Goal: Use online tool/utility: Utilize a website feature to perform a specific function

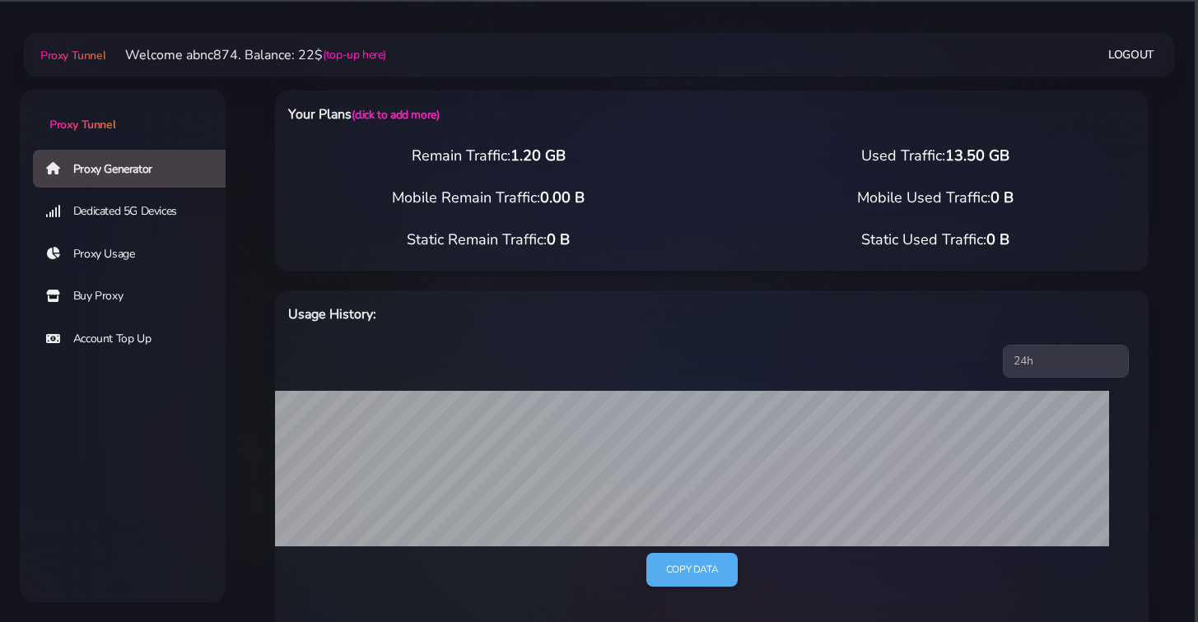
select select "FR"
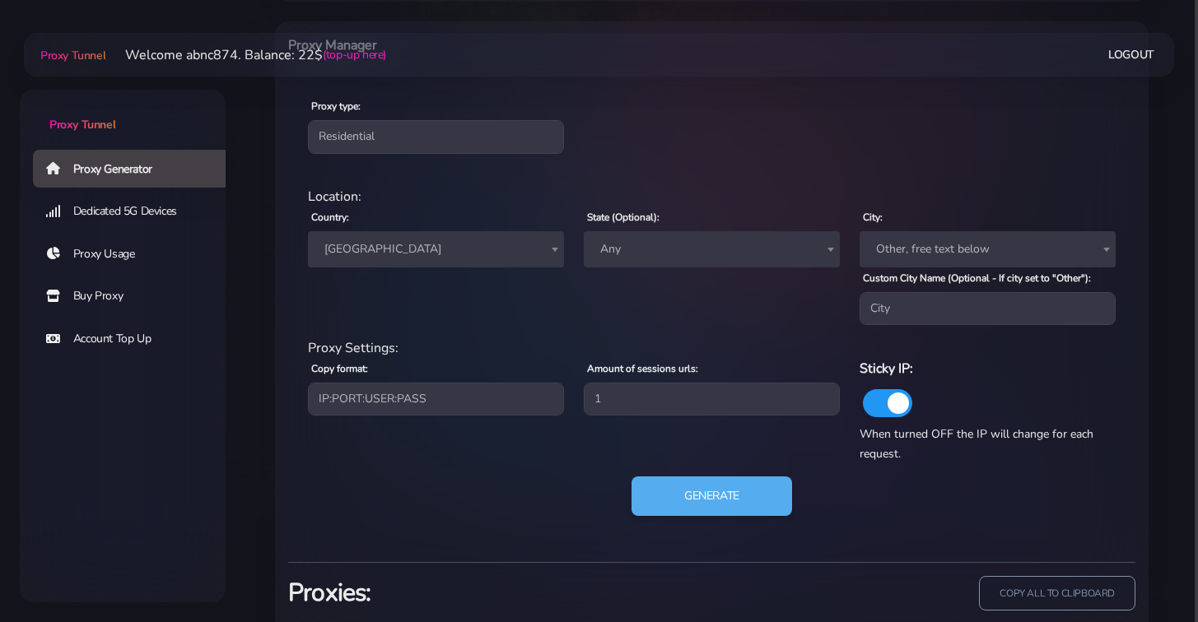
scroll to position [622, 0]
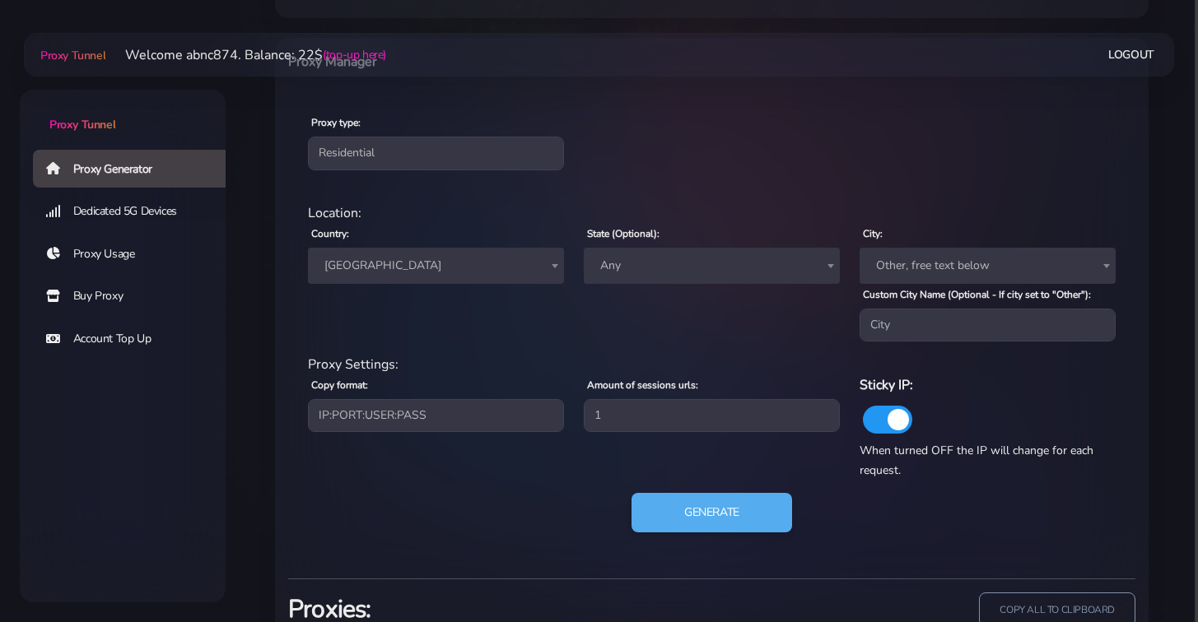
click at [547, 267] on span at bounding box center [555, 266] width 16 height 35
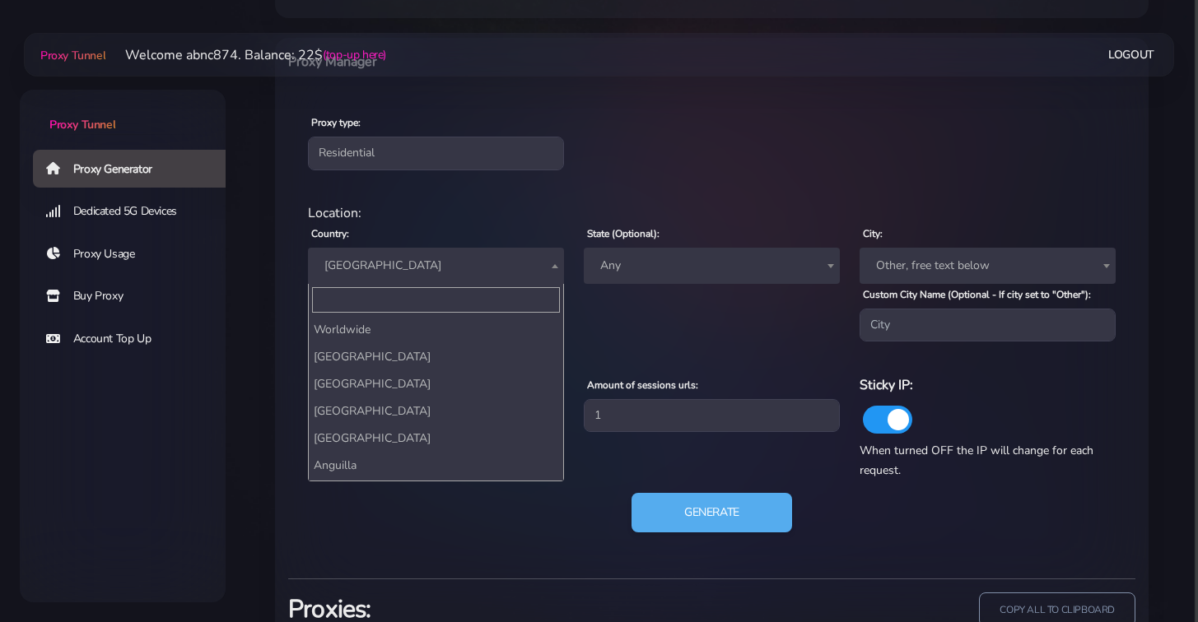
scroll to position [2011, 0]
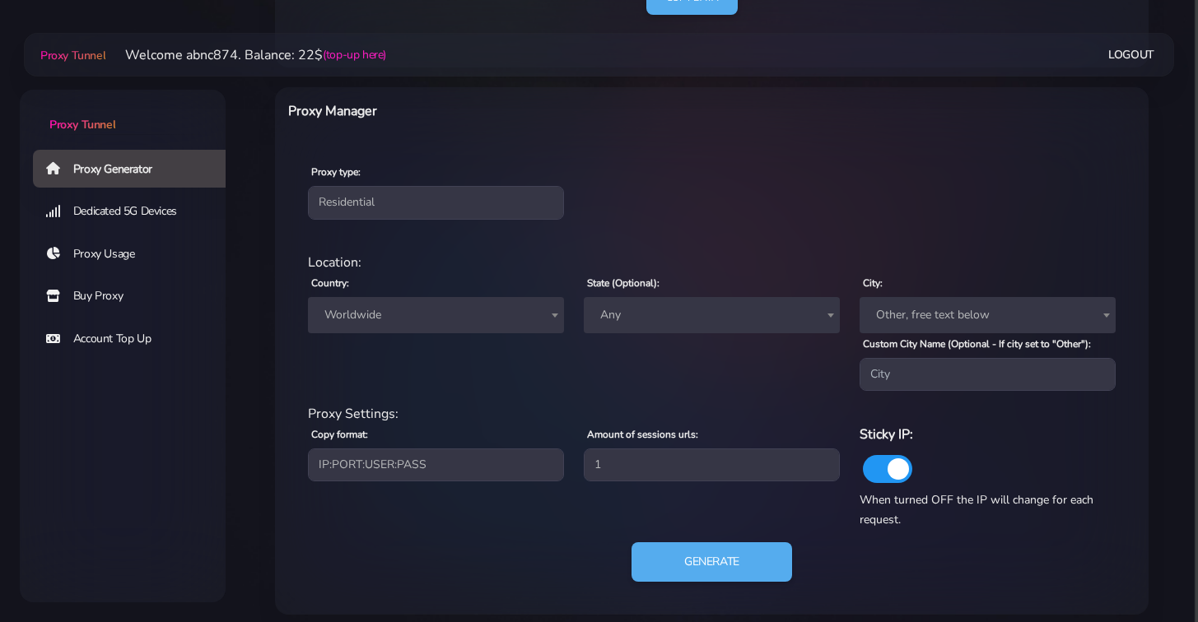
scroll to position [584, 0]
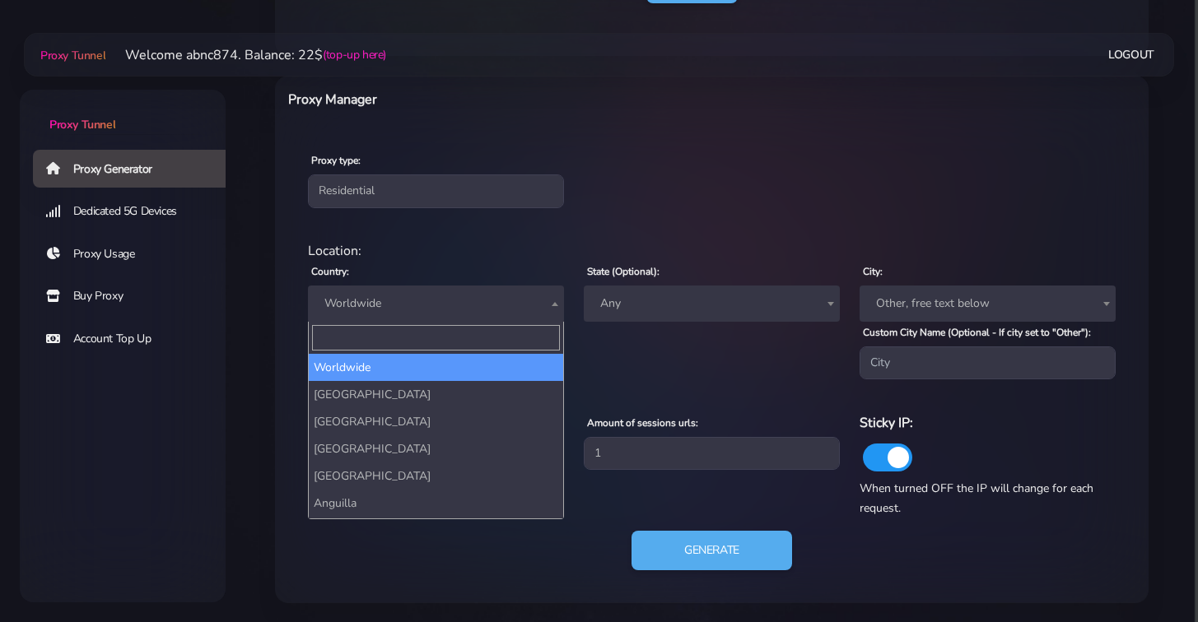
click at [478, 300] on span "Worldwide" at bounding box center [436, 303] width 236 height 23
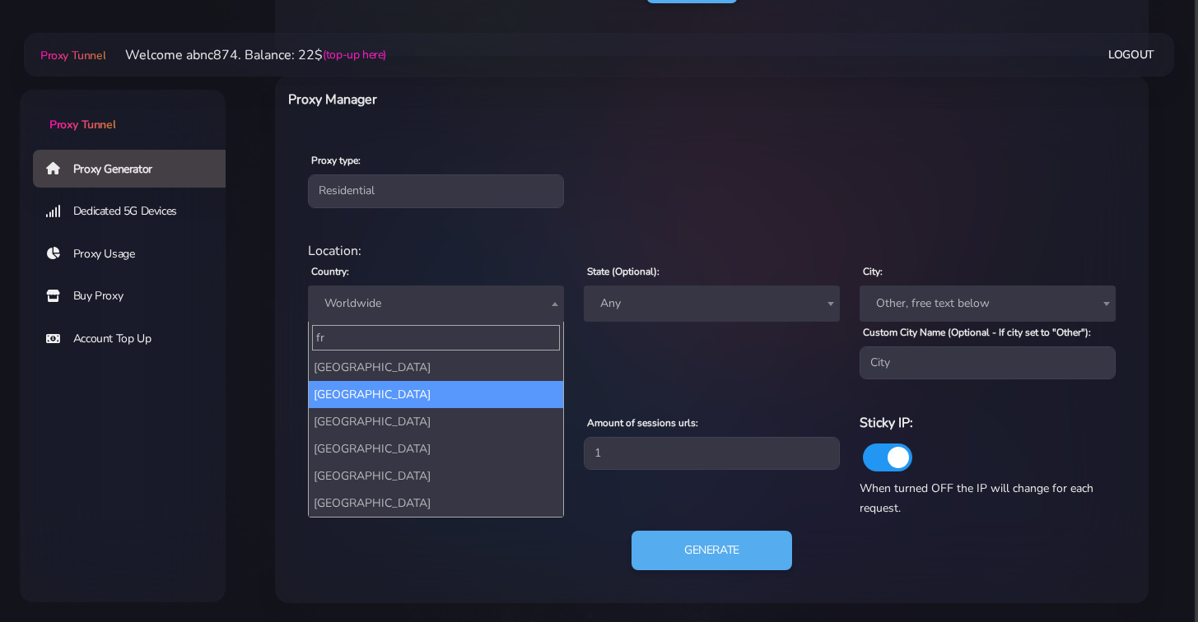
type input "fr"
select select "FR"
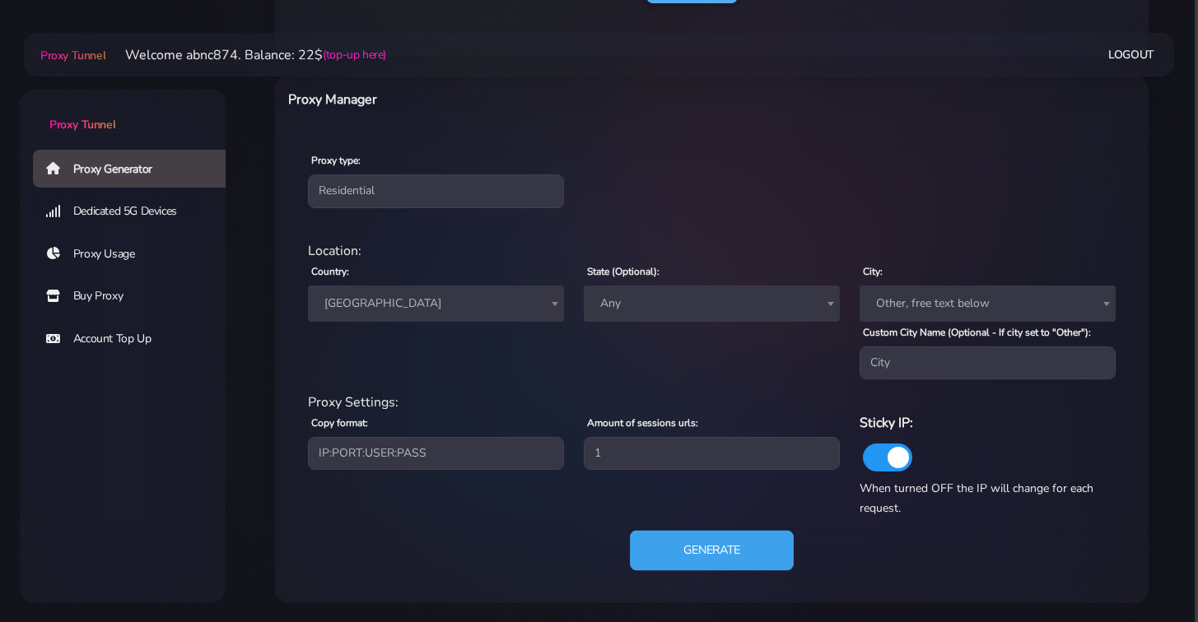
click at [738, 537] on button "Generate" at bounding box center [712, 551] width 164 height 40
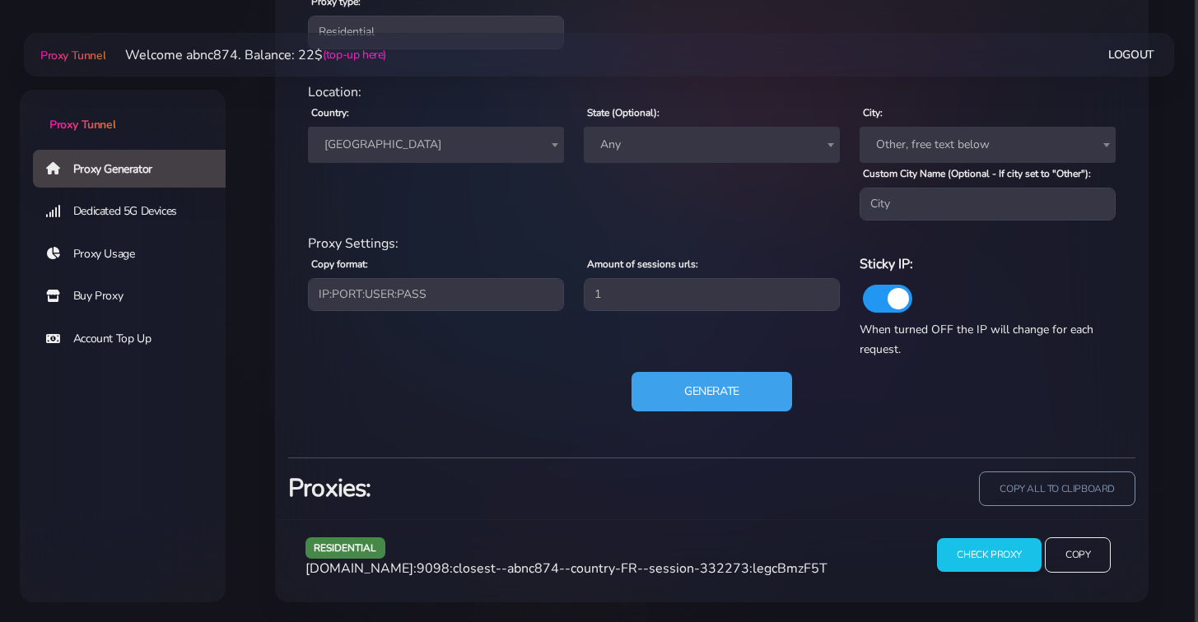
scroll to position [743, 0]
click at [1074, 549] on input "Copy" at bounding box center [1078, 556] width 68 height 36
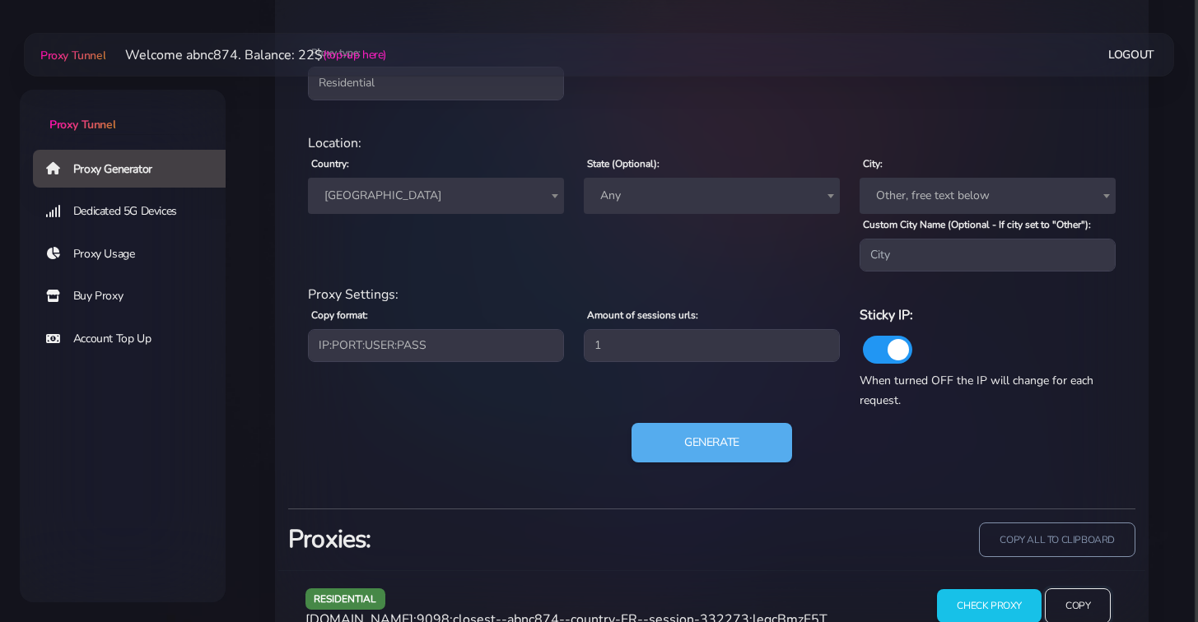
scroll to position [690, 0]
click at [930, 197] on span "Other, free text below" at bounding box center [987, 197] width 236 height 23
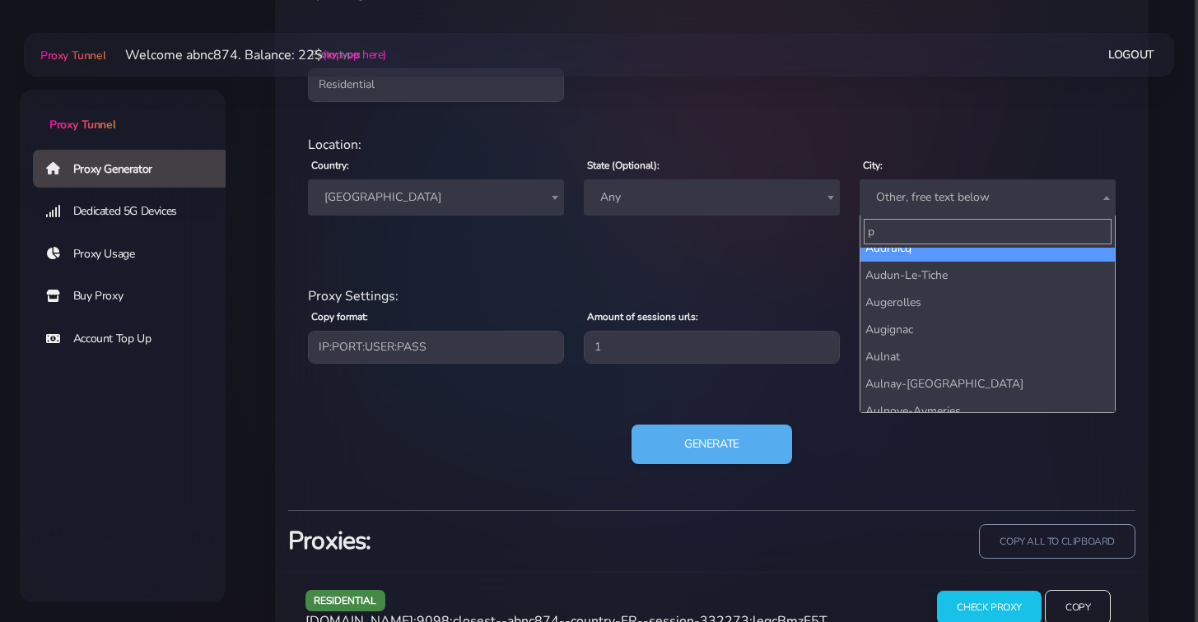
scroll to position [0, 0]
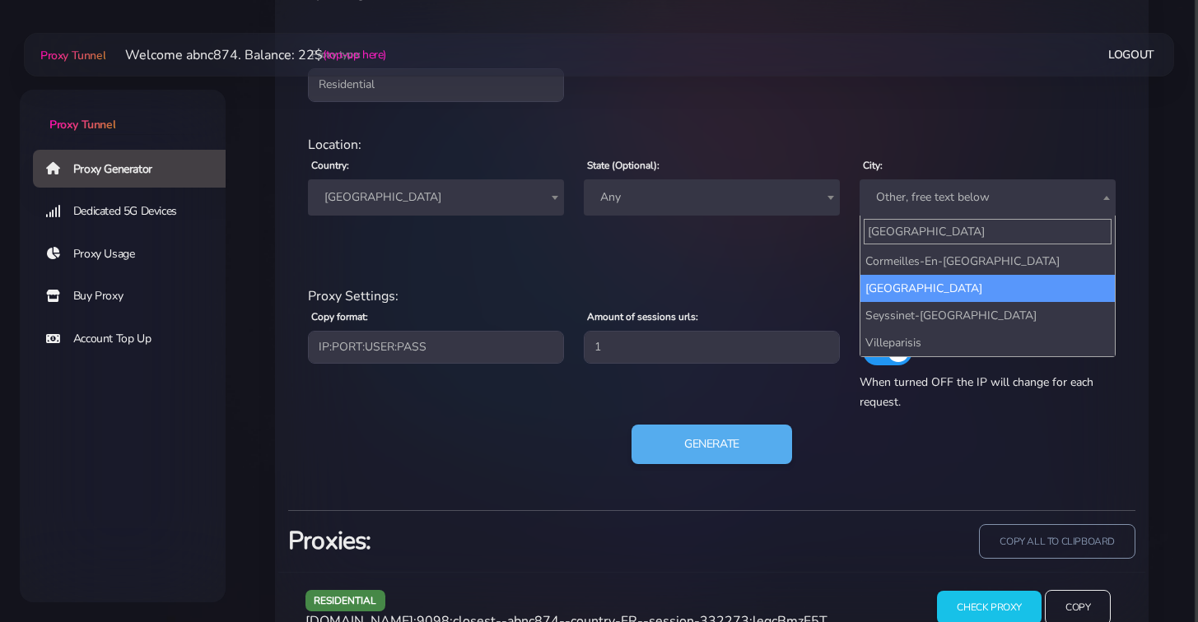
type input "paris"
select select "[GEOGRAPHIC_DATA]"
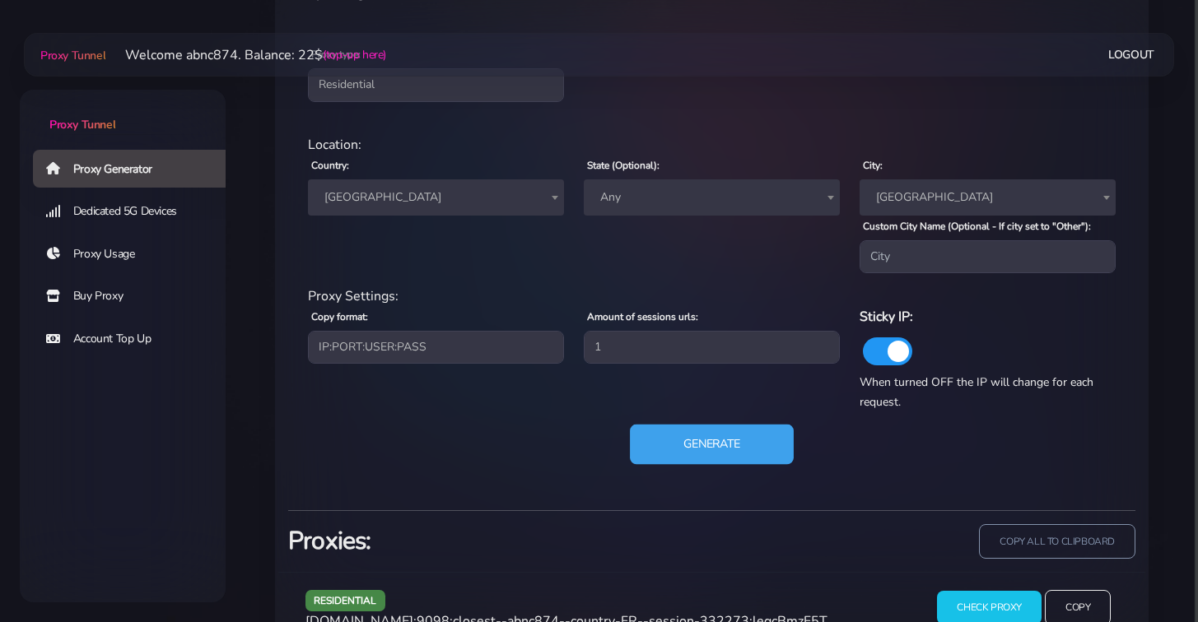
click at [743, 439] on button "Generate" at bounding box center [712, 445] width 164 height 40
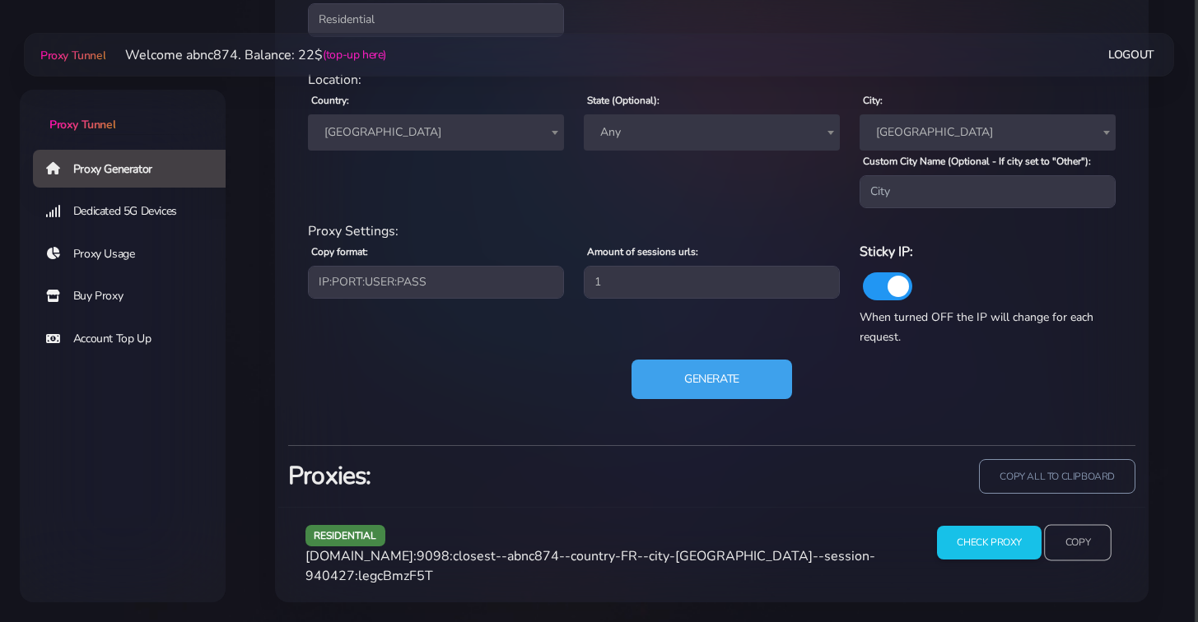
scroll to position [743, 0]
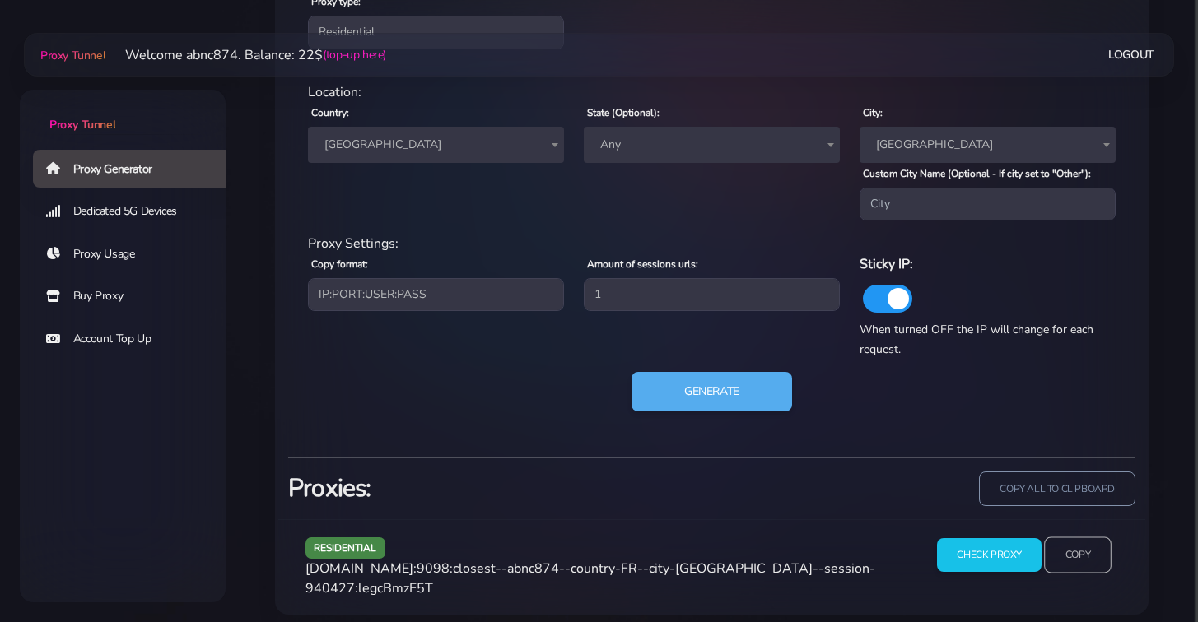
click at [1082, 556] on input "Copy" at bounding box center [1078, 556] width 68 height 36
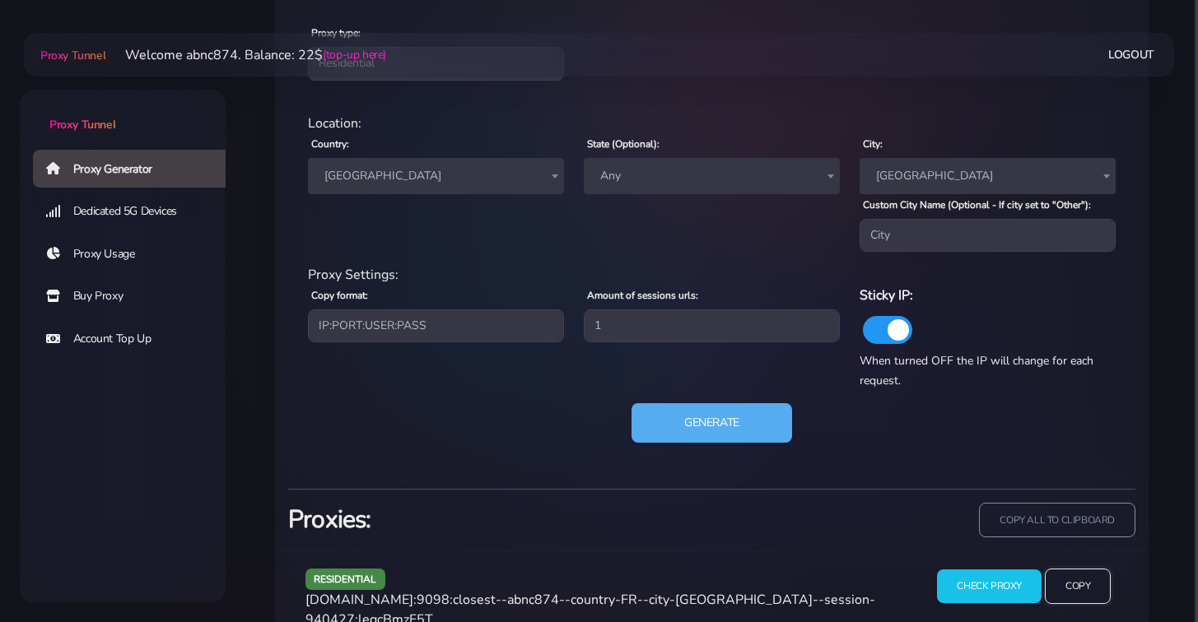
scroll to position [0, 0]
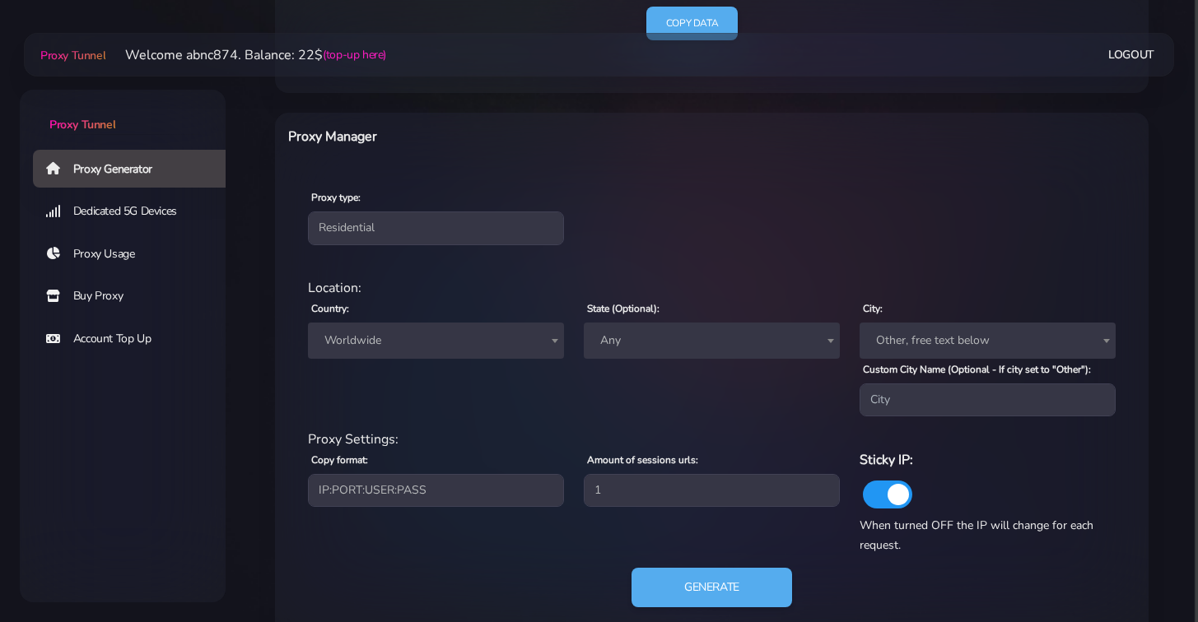
scroll to position [584, 0]
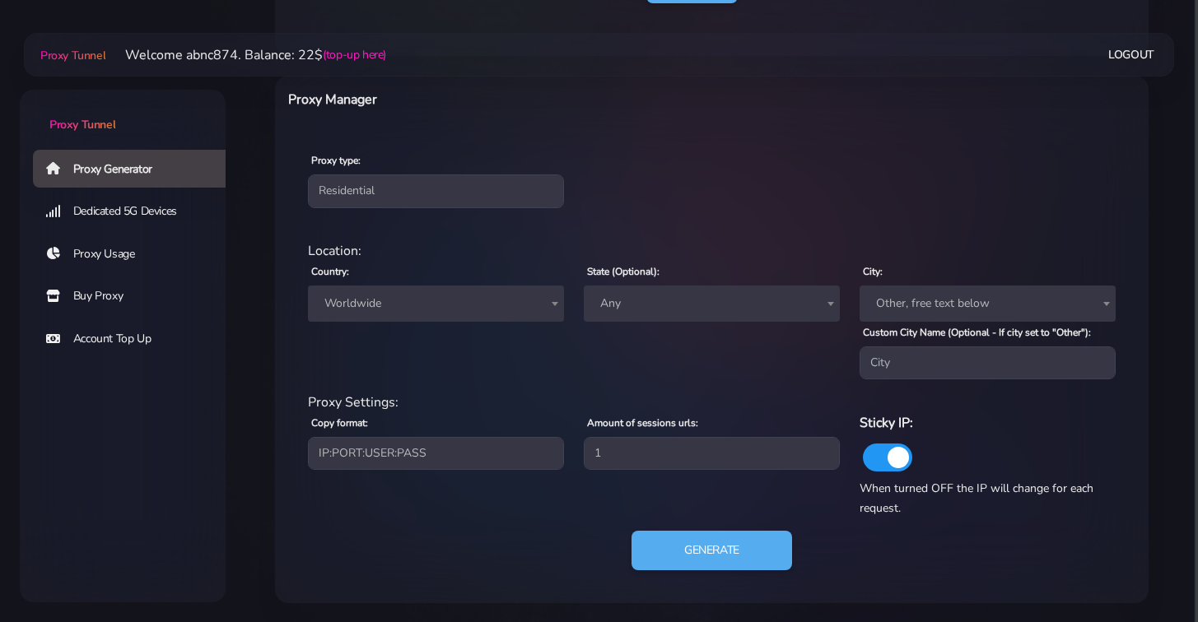
click at [394, 307] on span "Worldwide" at bounding box center [436, 303] width 236 height 23
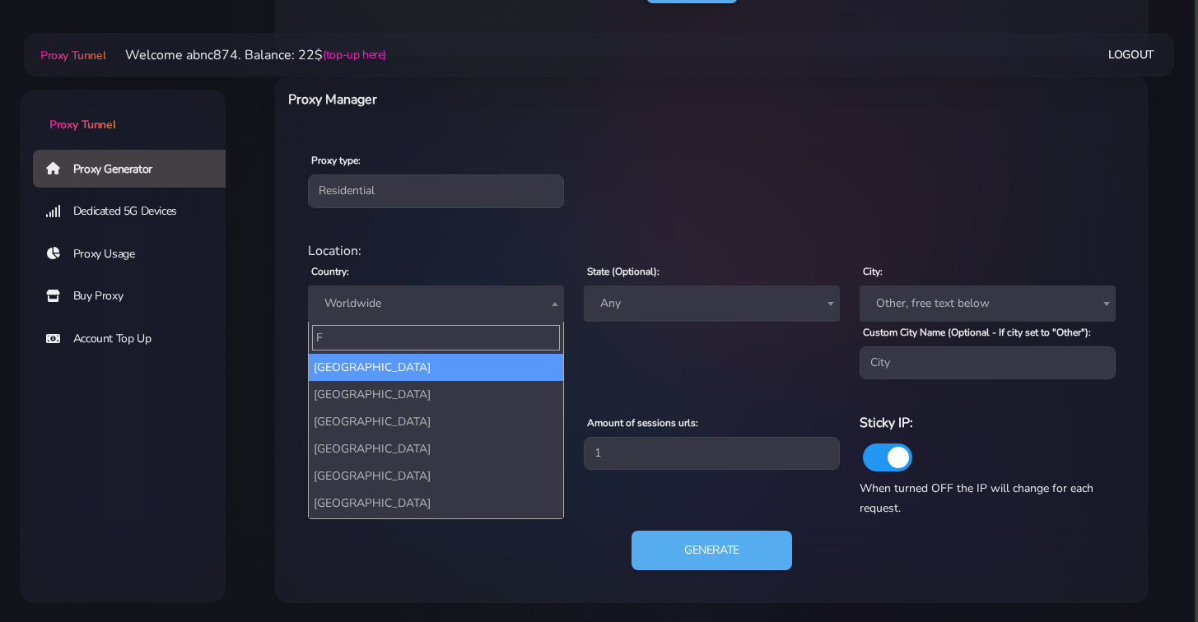
type input "FR"
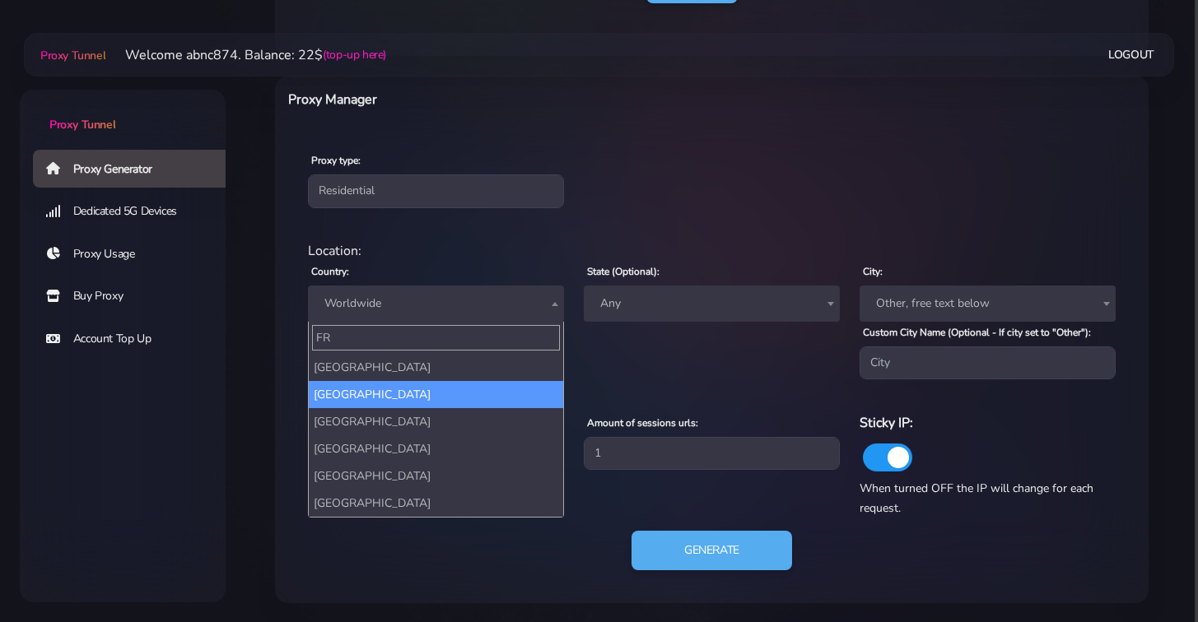
select select "FR"
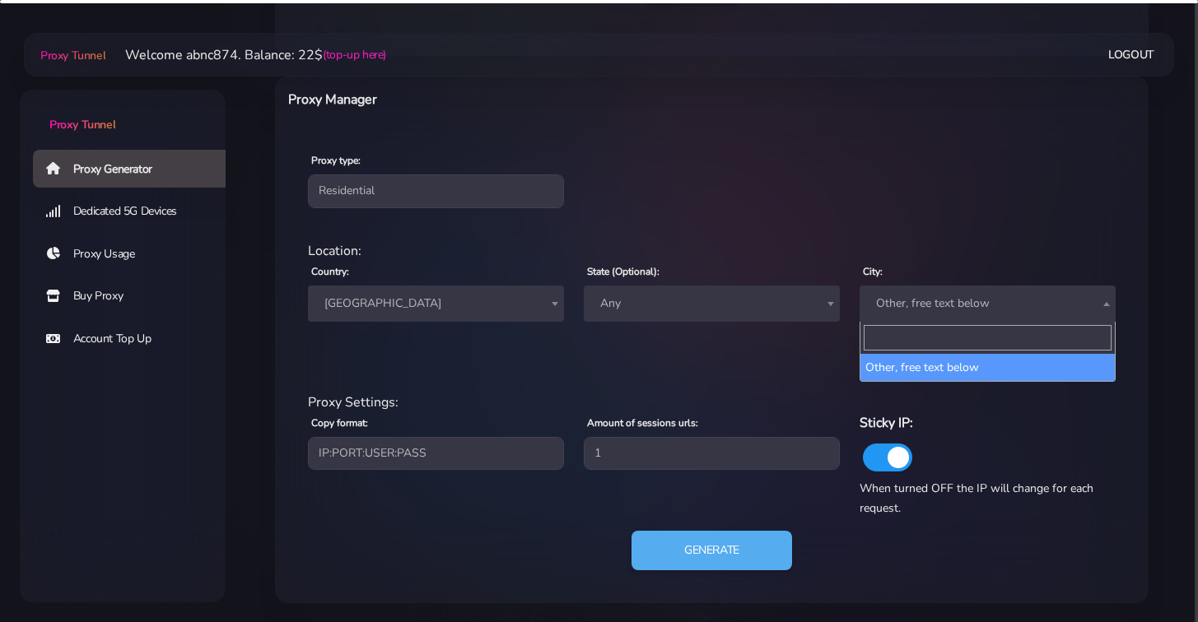
click at [922, 304] on span "Other, free text below" at bounding box center [987, 303] width 236 height 23
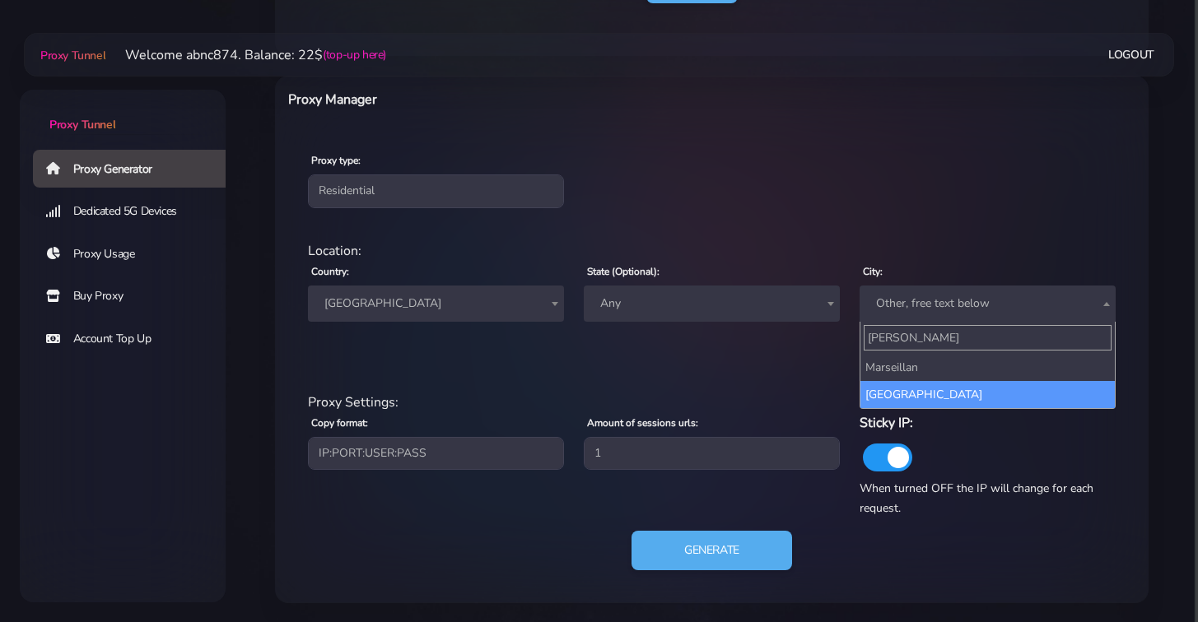
type input "[PERSON_NAME]"
select select "[GEOGRAPHIC_DATA]"
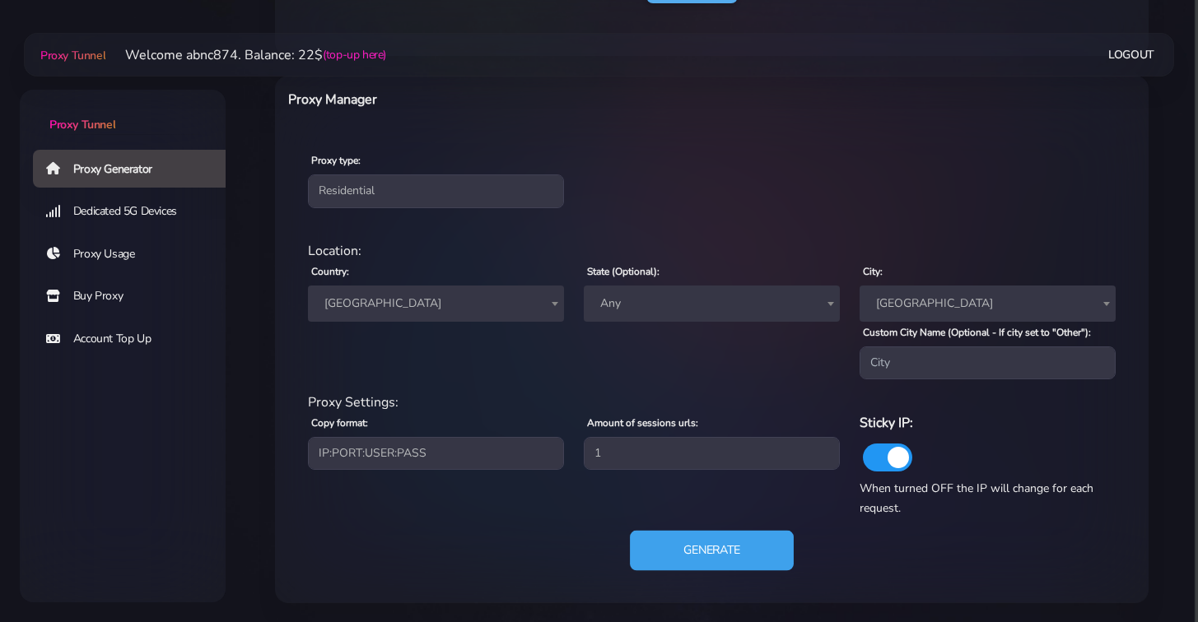
click at [716, 546] on button "Generate" at bounding box center [712, 551] width 164 height 40
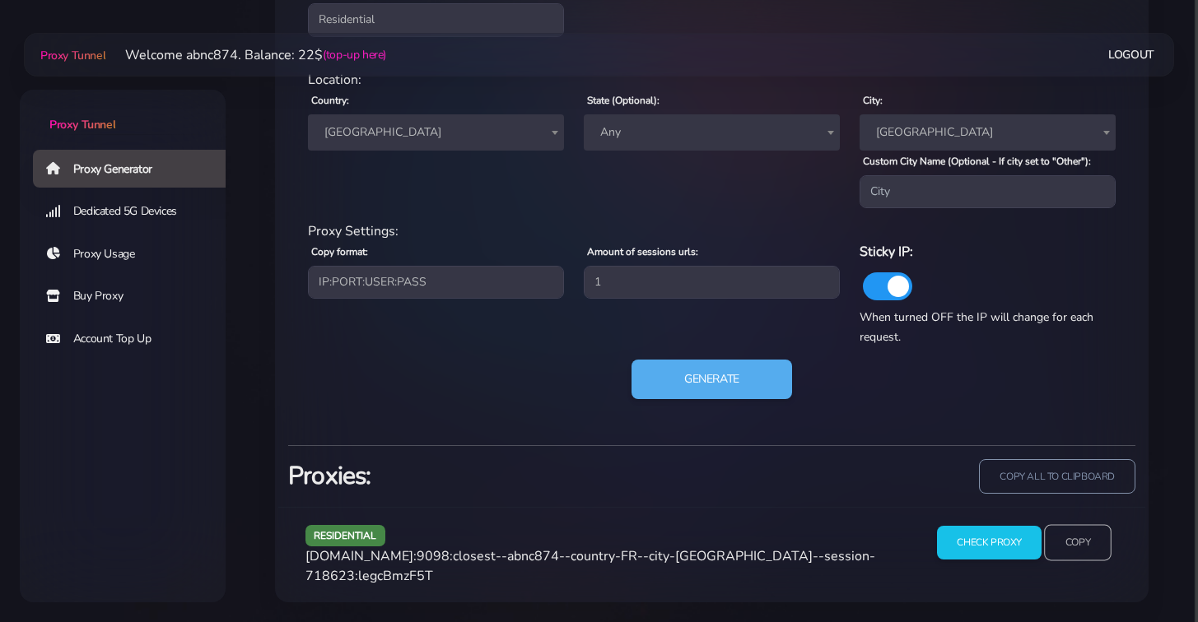
scroll to position [762, 0]
click at [1073, 541] on input "Copy" at bounding box center [1078, 543] width 68 height 36
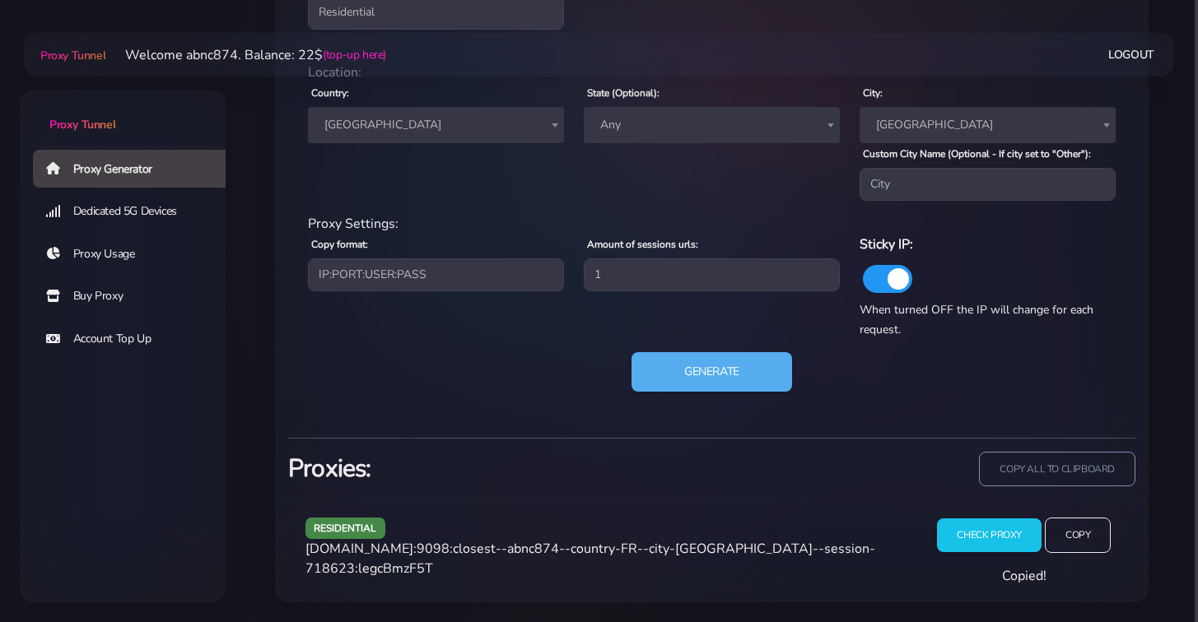
scroll to position [754, 0]
